Goal: Information Seeking & Learning: Find contact information

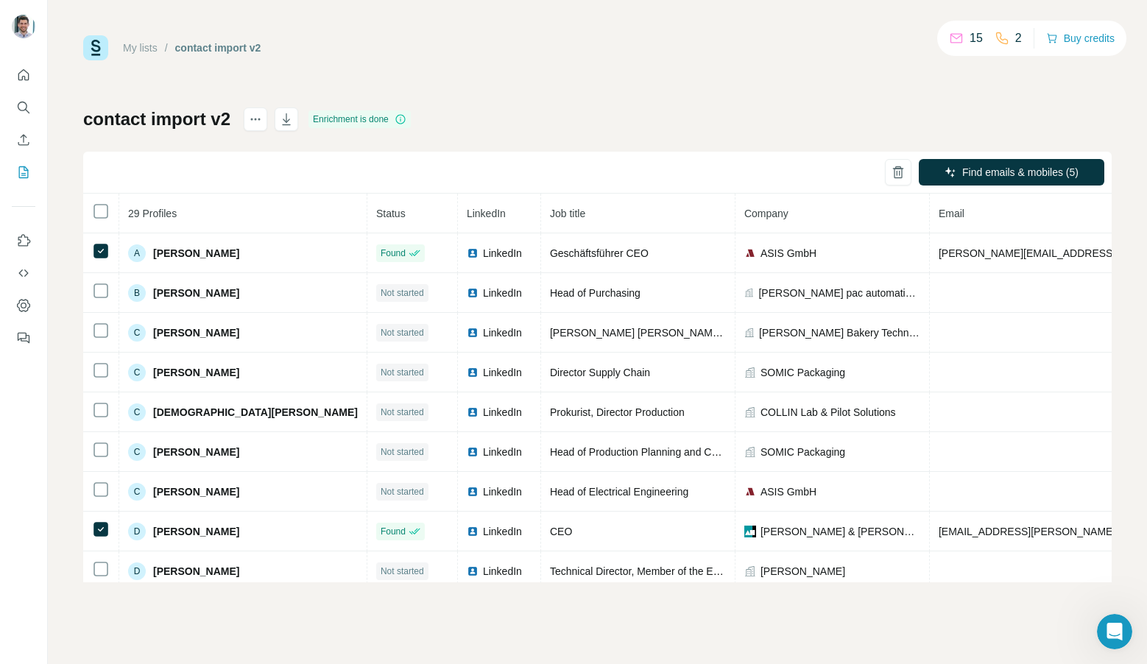
scroll to position [0, 158]
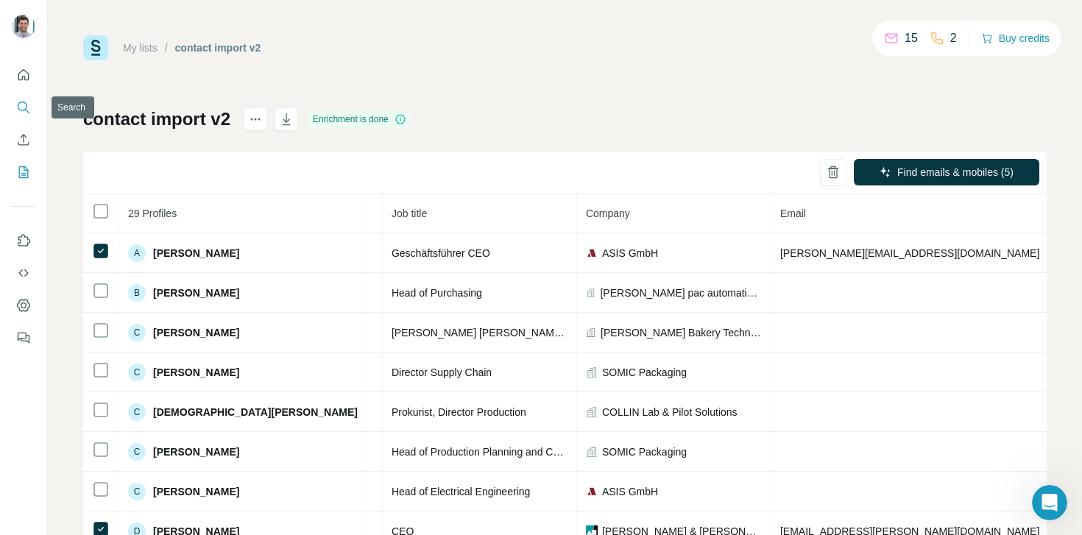
click at [31, 113] on button "Search" at bounding box center [24, 107] width 24 height 26
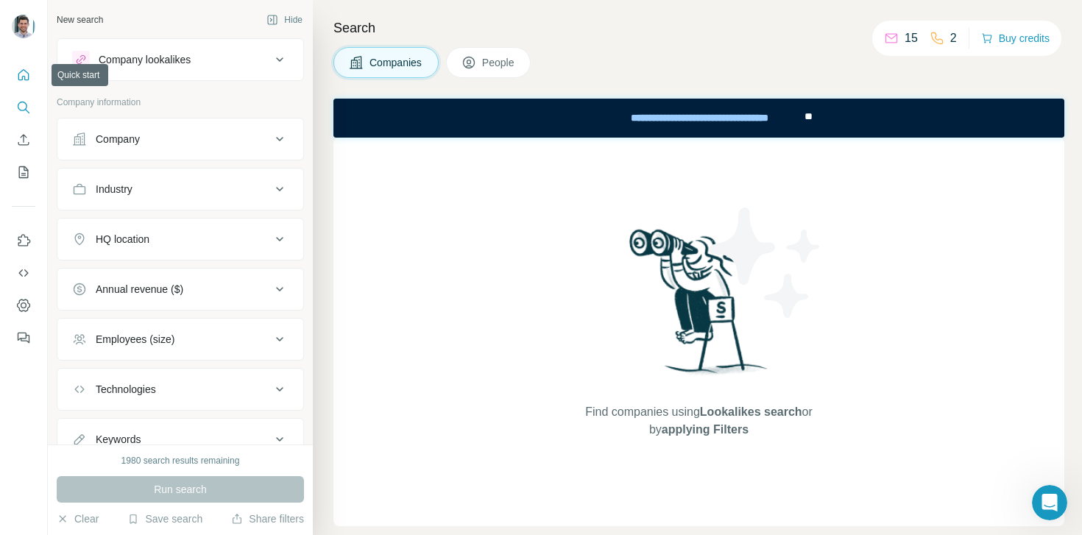
click at [24, 81] on icon "Quick start" at bounding box center [23, 75] width 15 height 15
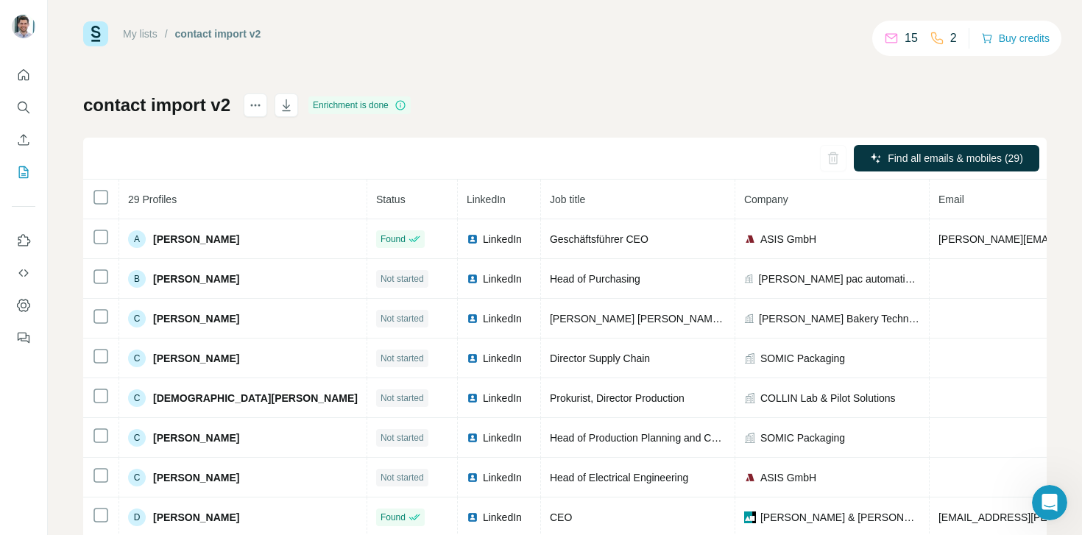
scroll to position [11, 0]
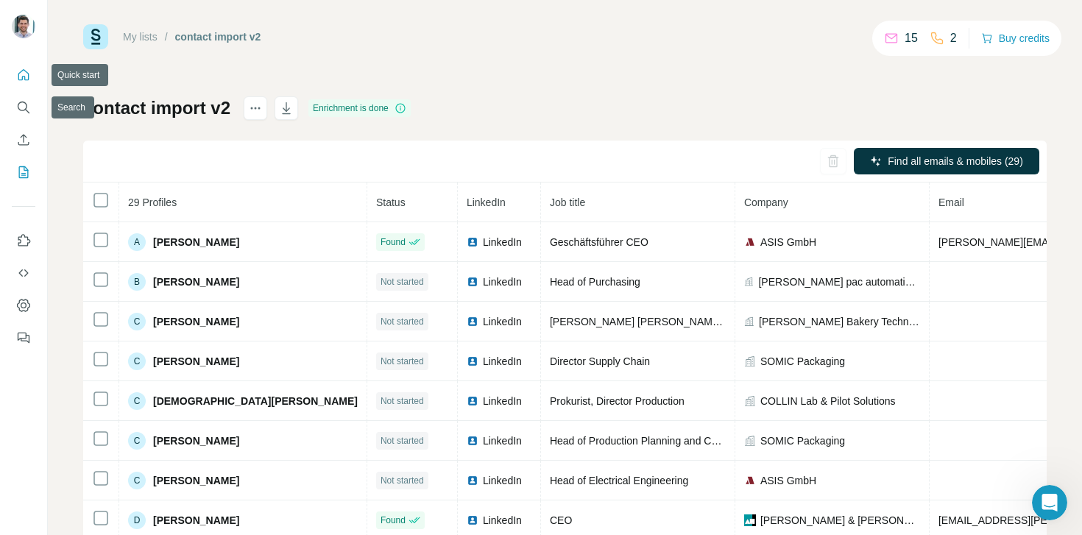
click at [32, 81] on button "Quick start" at bounding box center [24, 75] width 24 height 26
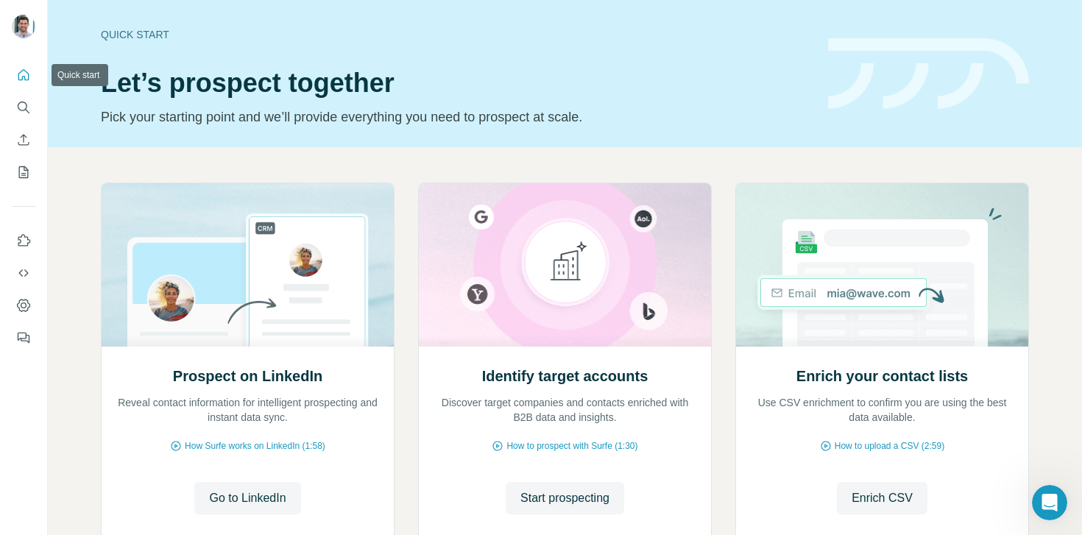
click at [18, 72] on icon "Quick start" at bounding box center [23, 75] width 15 height 15
click at [26, 103] on icon "Search" at bounding box center [23, 107] width 15 height 15
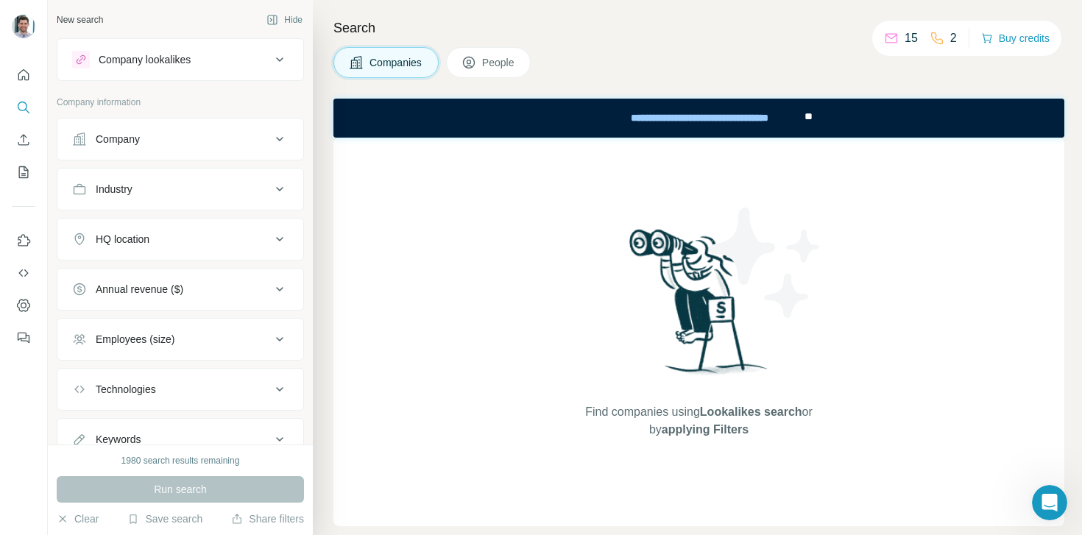
click at [215, 133] on div "Company" at bounding box center [171, 139] width 199 height 15
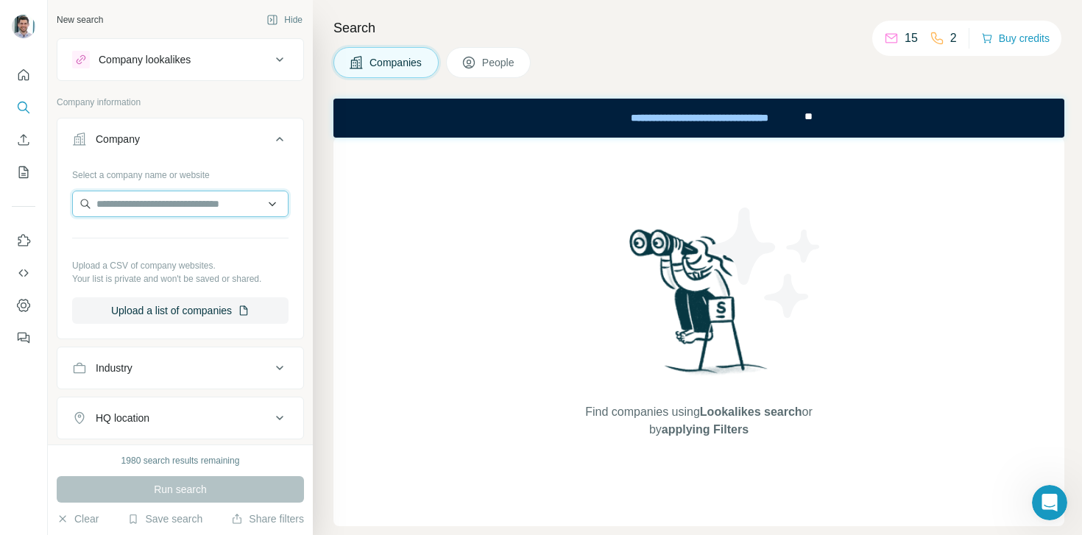
click at [199, 201] on input "text" at bounding box center [180, 204] width 216 height 26
click at [202, 207] on input "**********" at bounding box center [180, 204] width 216 height 26
paste input "**********"
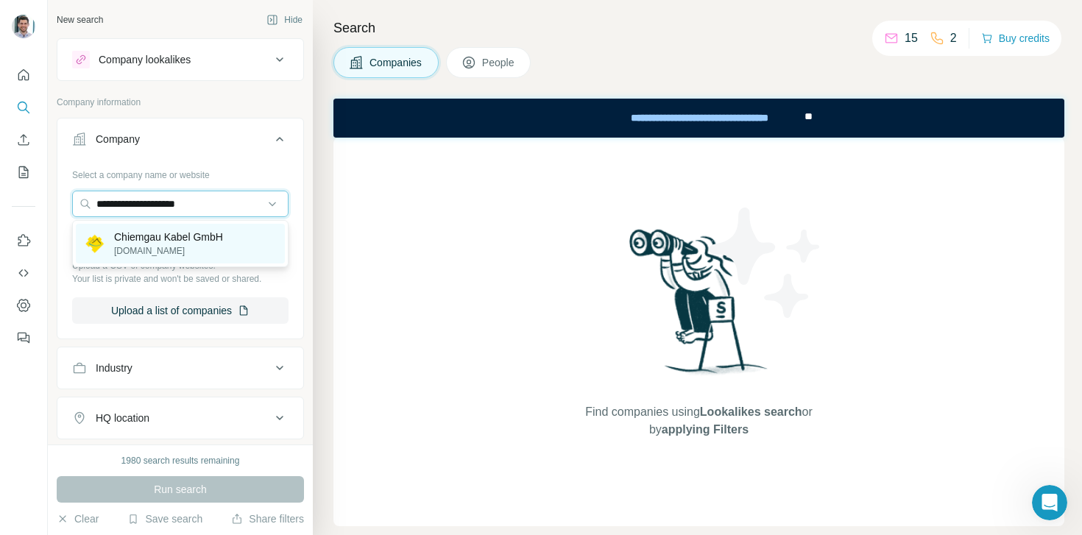
type input "**********"
click at [206, 252] on p "[DOMAIN_NAME]" at bounding box center [168, 250] width 109 height 13
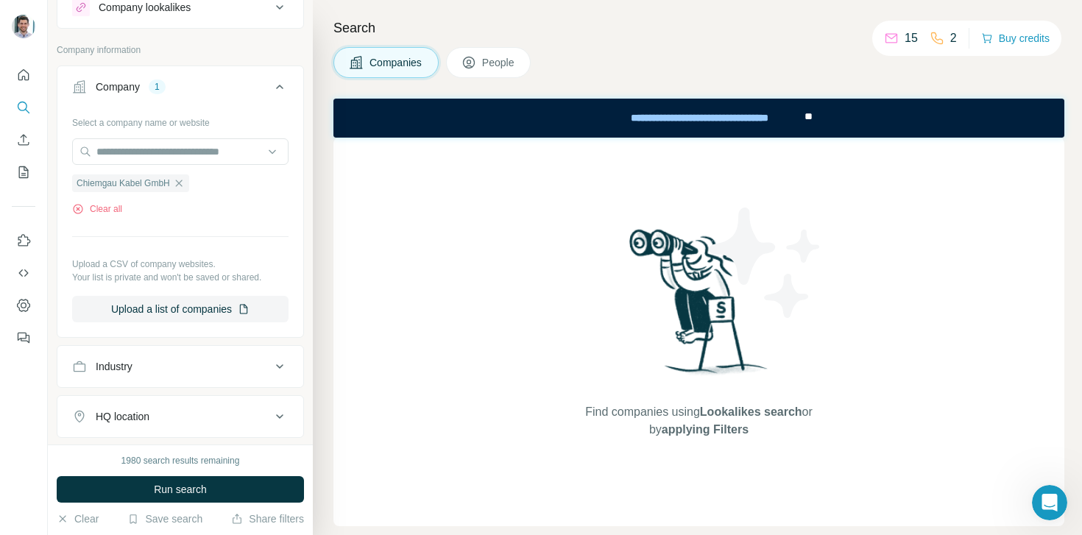
scroll to position [61, 0]
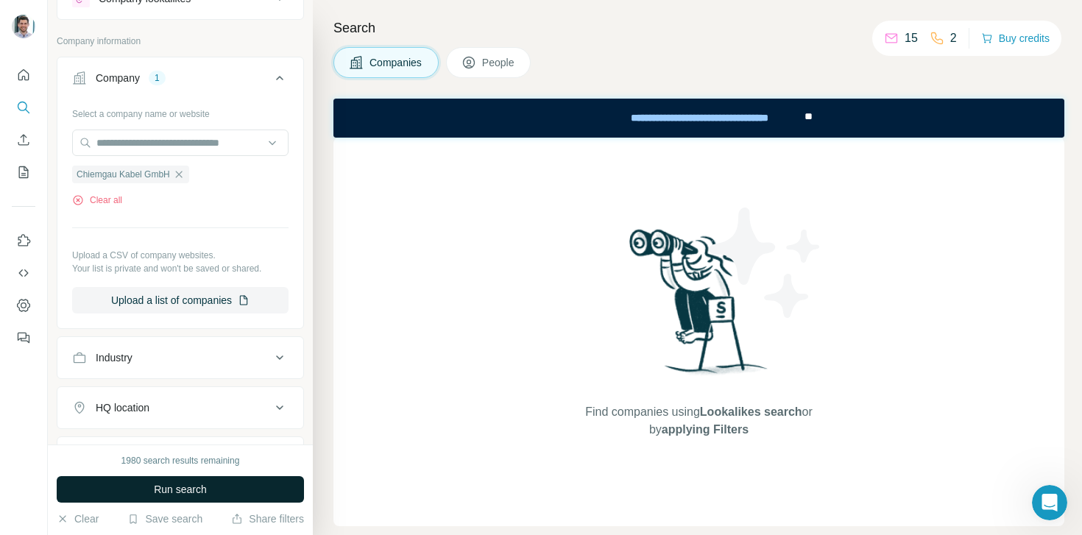
click at [170, 484] on span "Run search" at bounding box center [180, 489] width 53 height 15
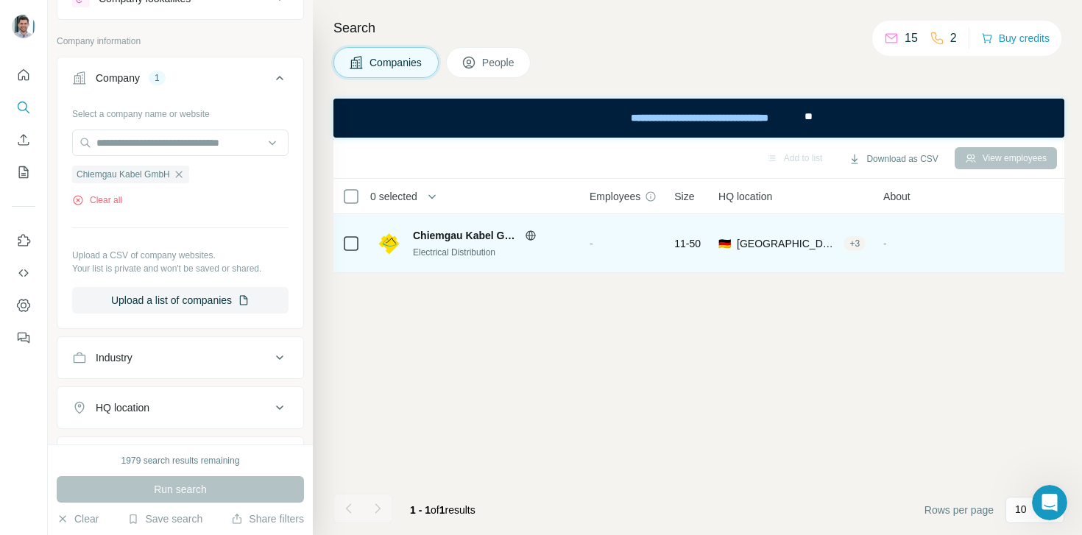
click at [459, 233] on span "Chiemgau Kabel GmbH" at bounding box center [465, 235] width 105 height 15
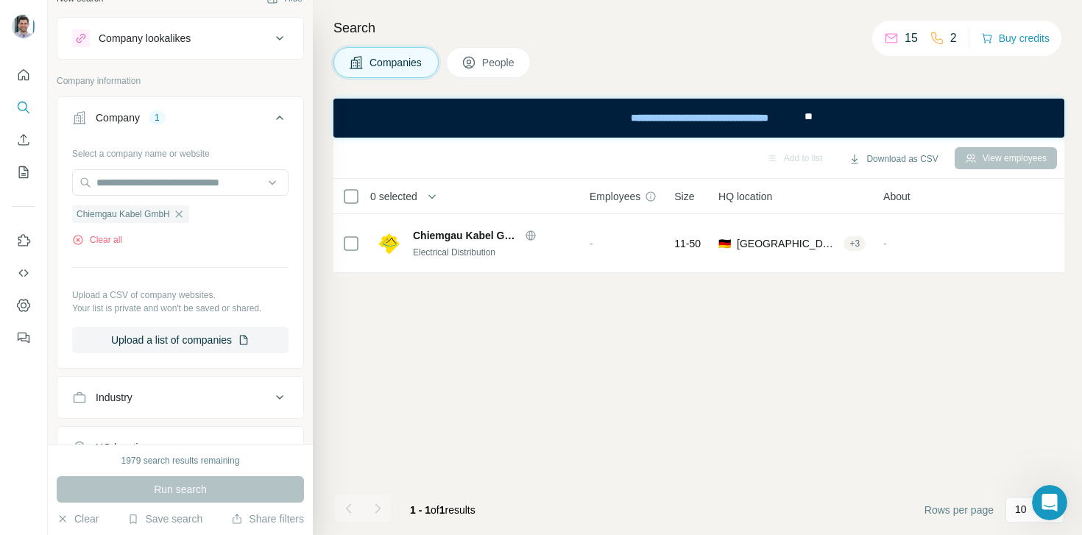
scroll to position [0, 0]
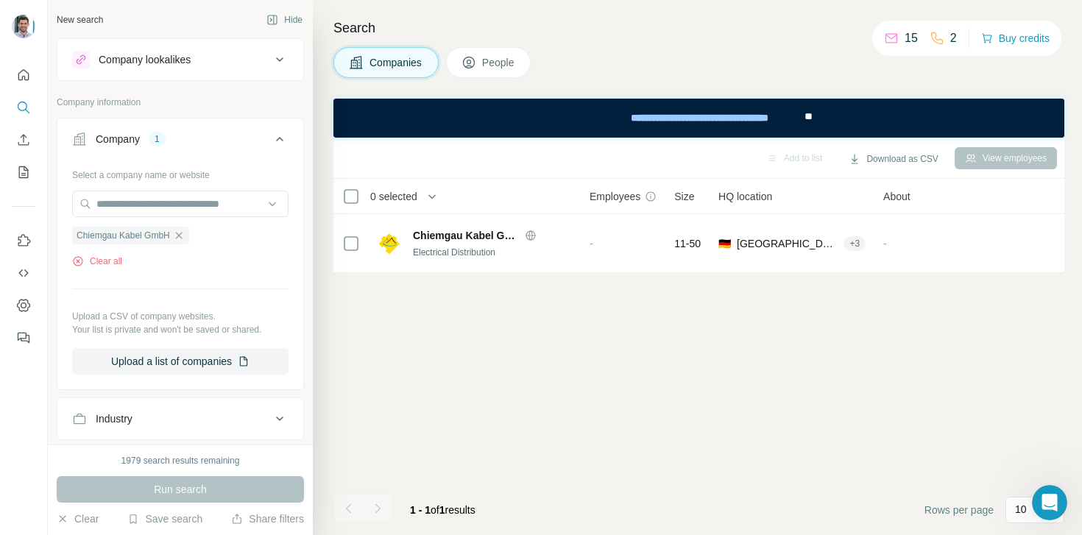
click at [505, 65] on span "People" at bounding box center [499, 62] width 34 height 15
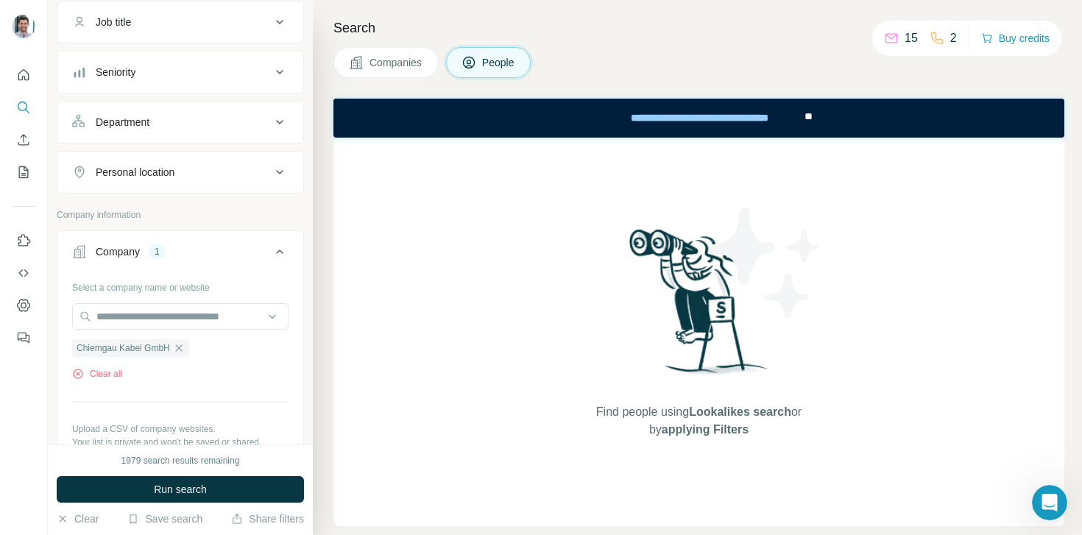
scroll to position [127, 0]
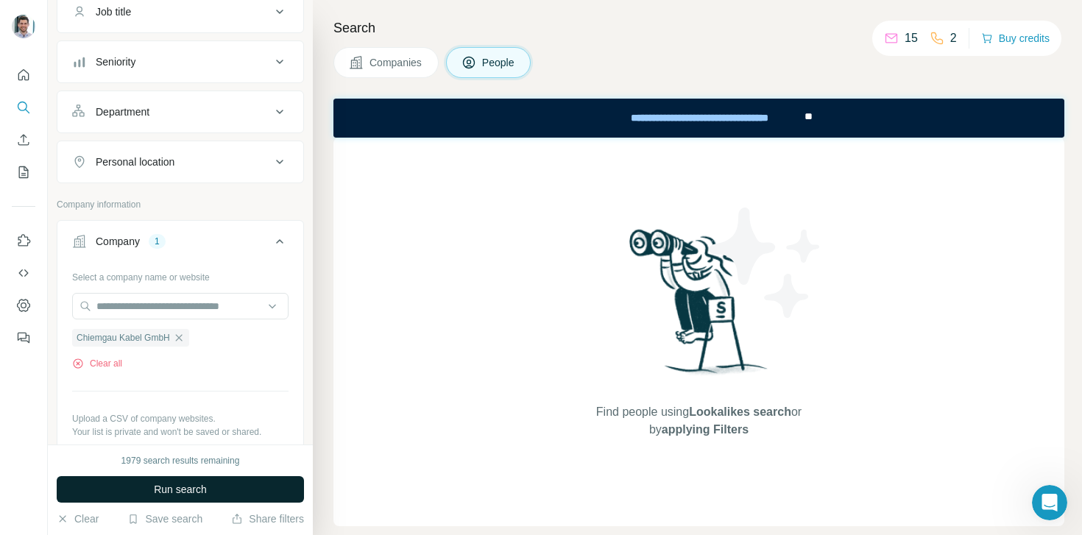
click at [181, 487] on span "Run search" at bounding box center [180, 489] width 53 height 15
click at [198, 486] on span "Run search" at bounding box center [180, 489] width 53 height 15
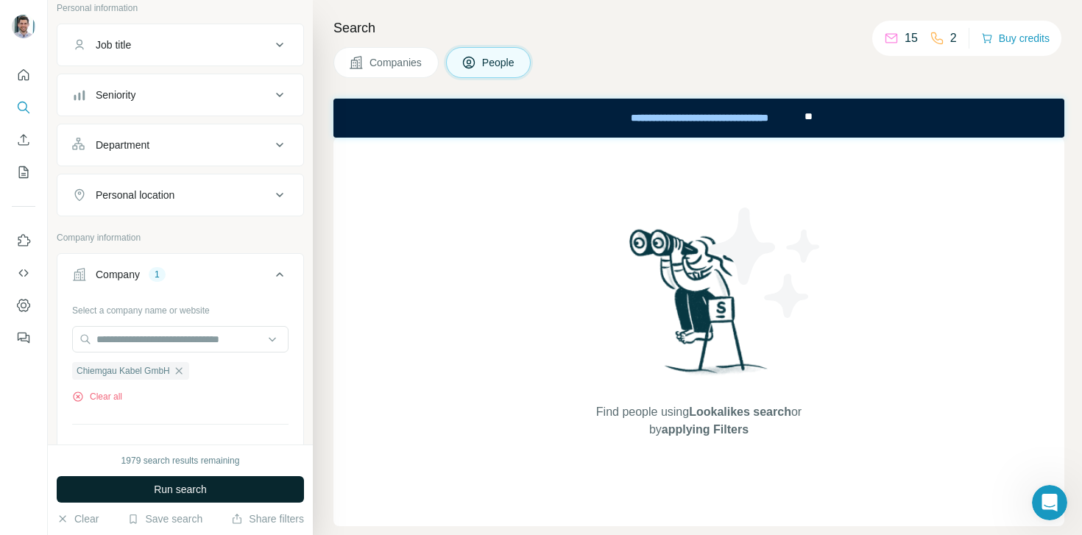
scroll to position [0, 0]
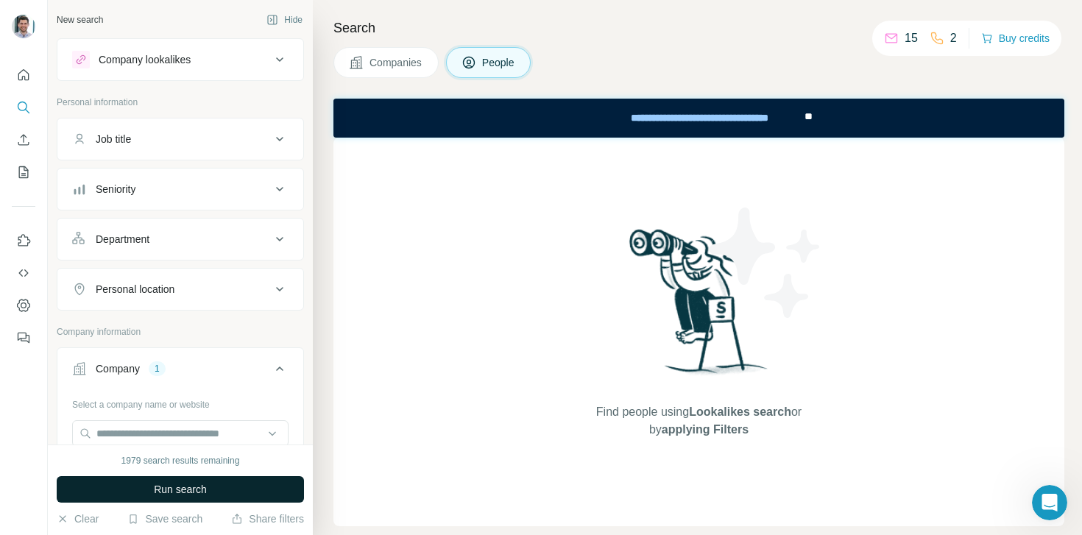
click at [213, 493] on button "Run search" at bounding box center [180, 489] width 247 height 26
click at [404, 57] on span "Companies" at bounding box center [397, 62] width 54 height 15
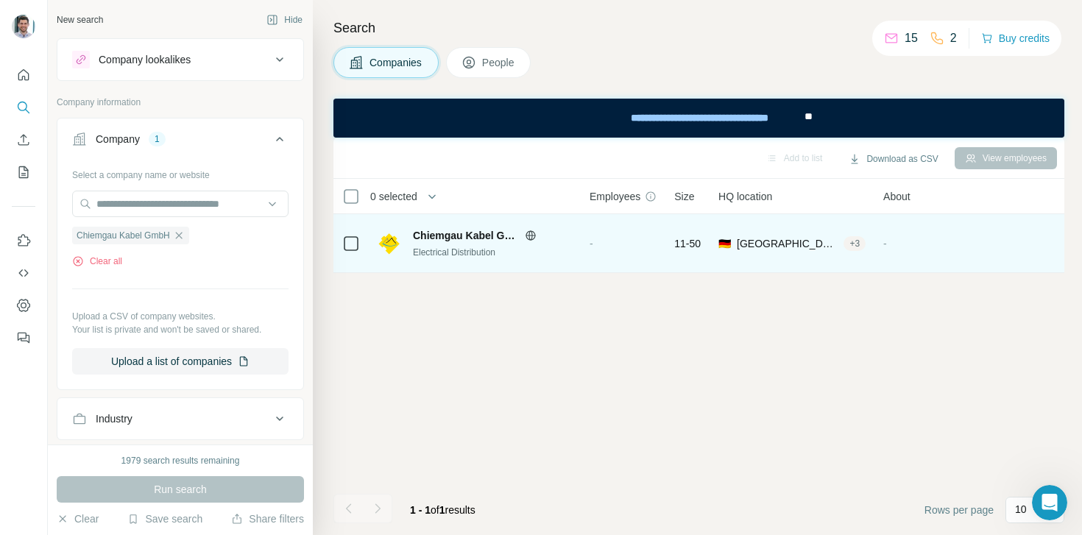
click at [462, 236] on span "Chiemgau Kabel GmbH" at bounding box center [465, 235] width 105 height 15
click at [855, 244] on div "+ 3" at bounding box center [855, 243] width 22 height 13
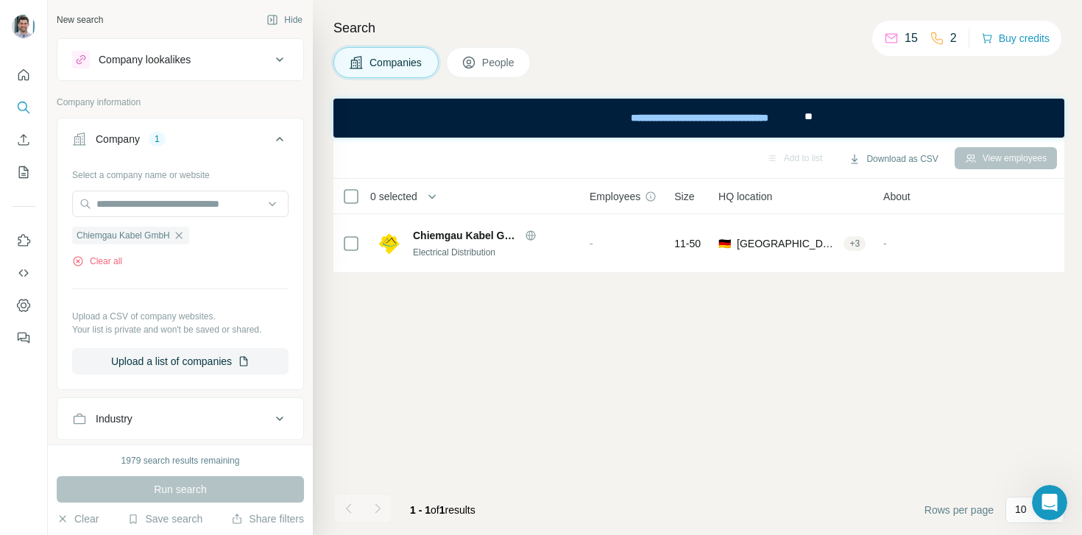
click at [754, 305] on div "Add to list Download as CSV View employees 0 selected Companies Employees Size …" at bounding box center [698, 336] width 731 height 397
click at [505, 84] on div "Search Companies People Add to list Download as CSV View employees 0 selected C…" at bounding box center [697, 267] width 769 height 535
click at [503, 64] on span "People" at bounding box center [499, 62] width 34 height 15
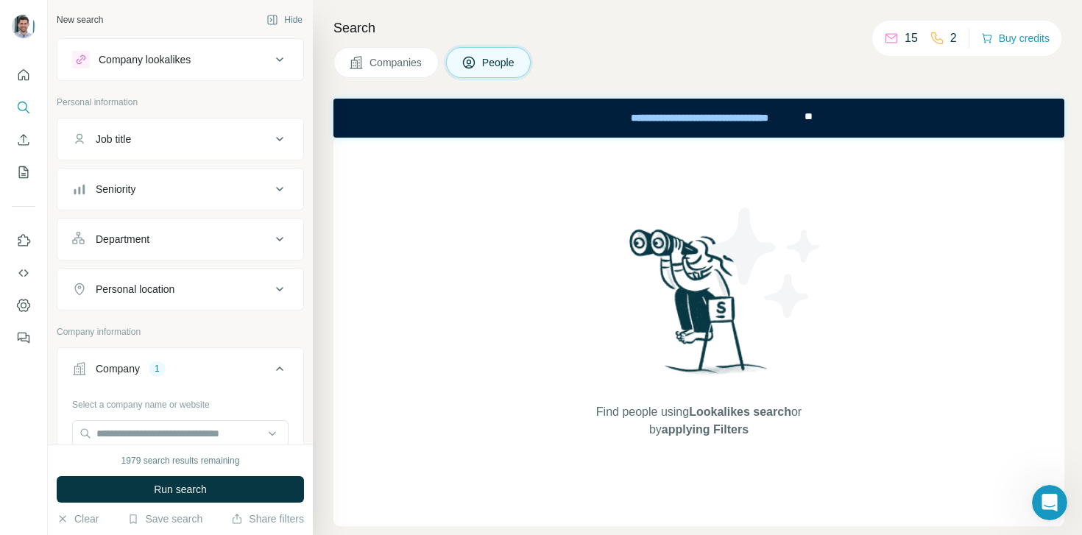
click at [205, 137] on div "Job title" at bounding box center [171, 139] width 199 height 15
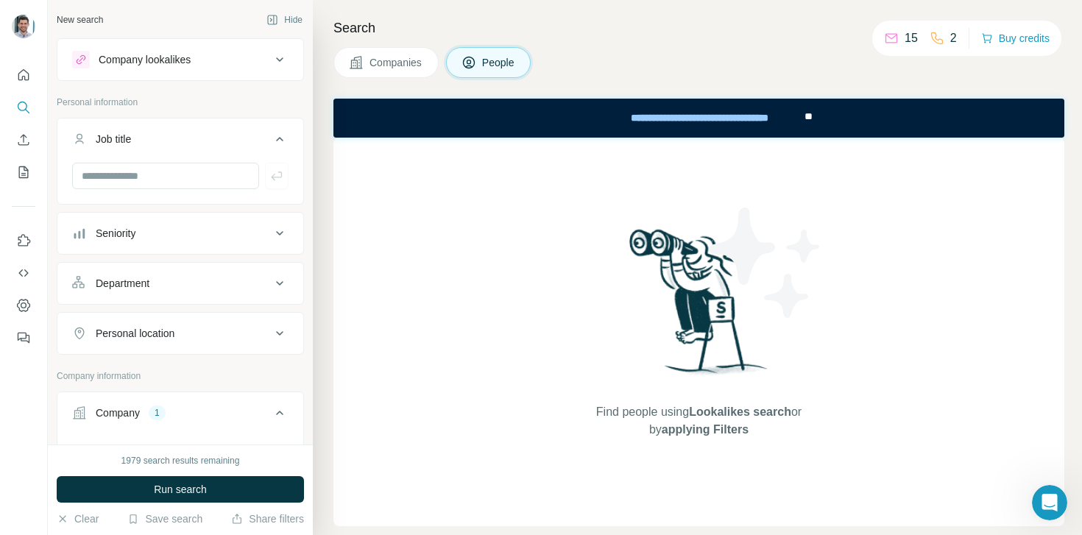
click at [205, 137] on div "Job title" at bounding box center [171, 139] width 199 height 15
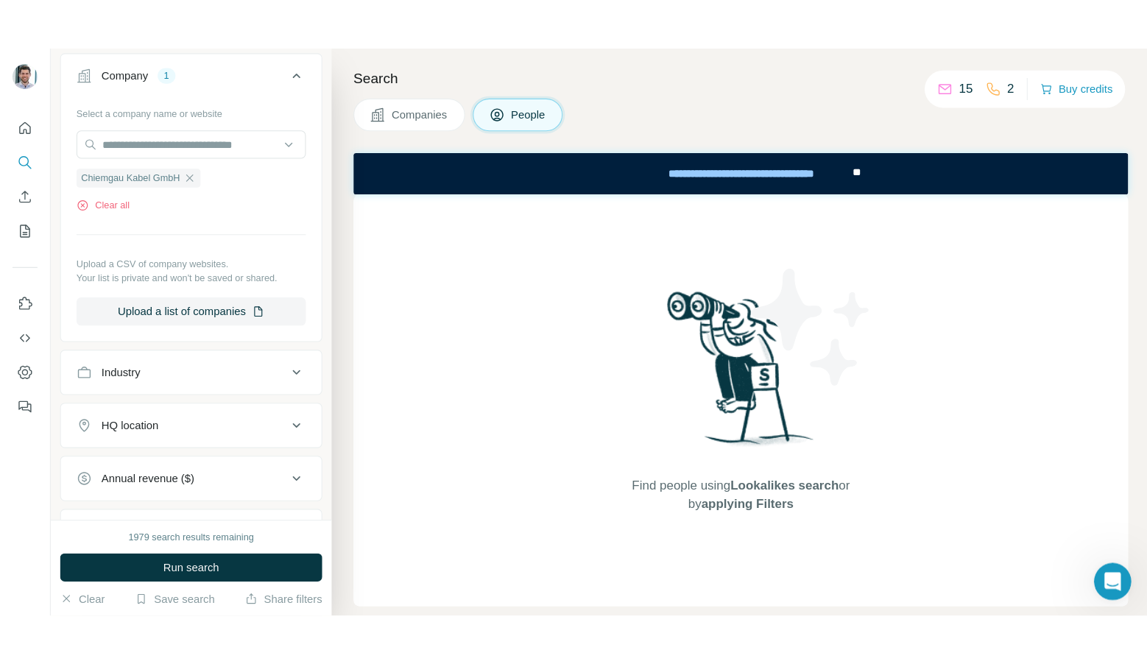
scroll to position [344, 0]
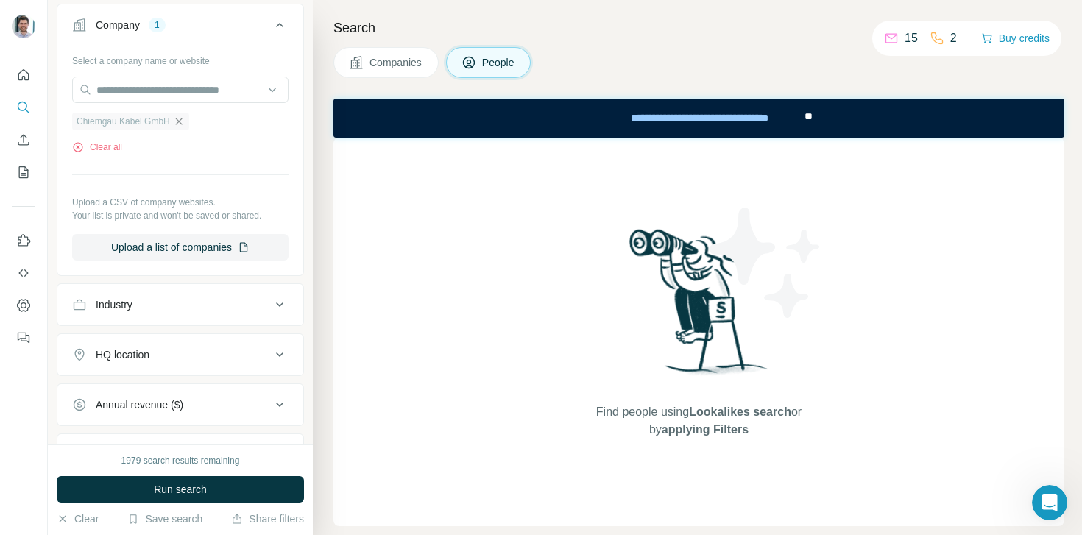
click at [184, 127] on icon "button" at bounding box center [179, 122] width 12 height 12
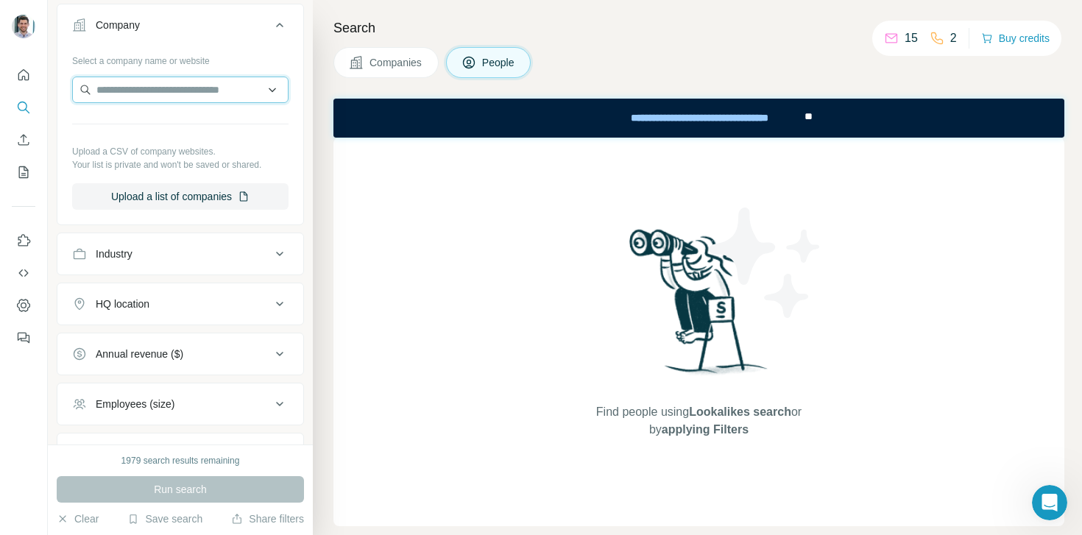
click at [244, 88] on input "text" at bounding box center [180, 90] width 216 height 26
paste input "**********"
type input "**********"
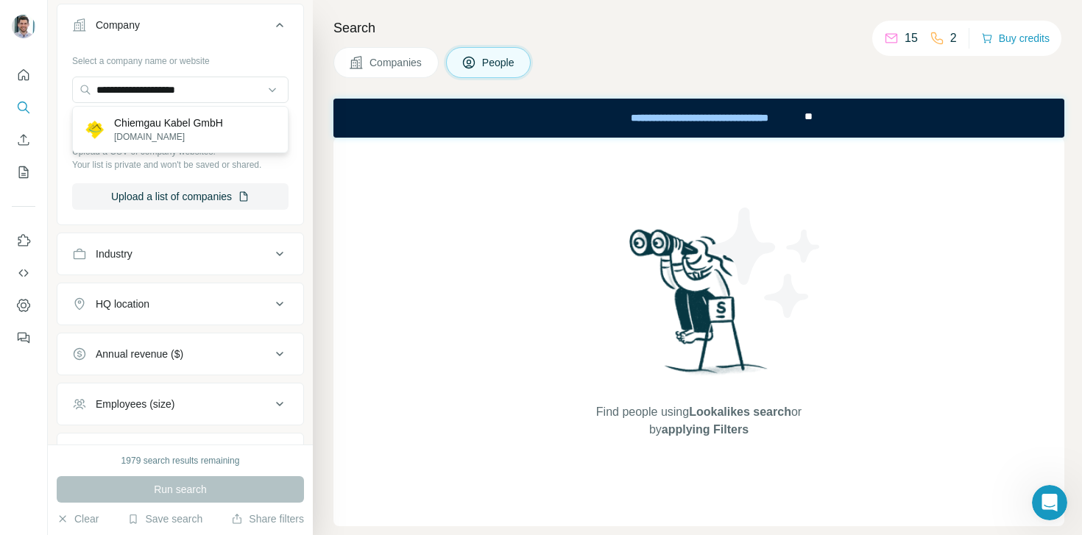
click at [208, 126] on p "Chiemgau Kabel GmbH" at bounding box center [168, 123] width 109 height 15
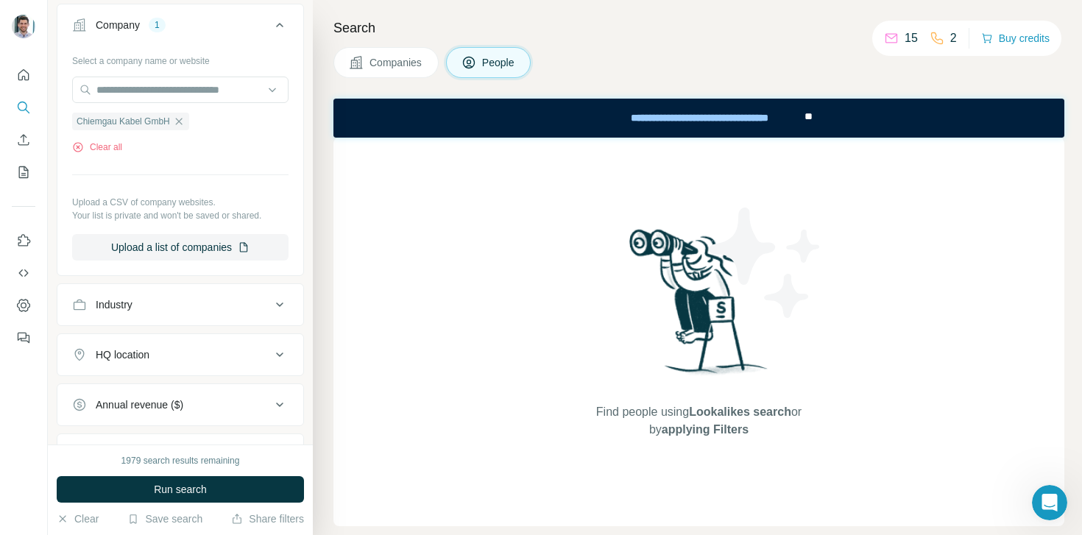
click at [482, 62] on button "People" at bounding box center [488, 62] width 85 height 31
